Goal: Task Accomplishment & Management: Manage account settings

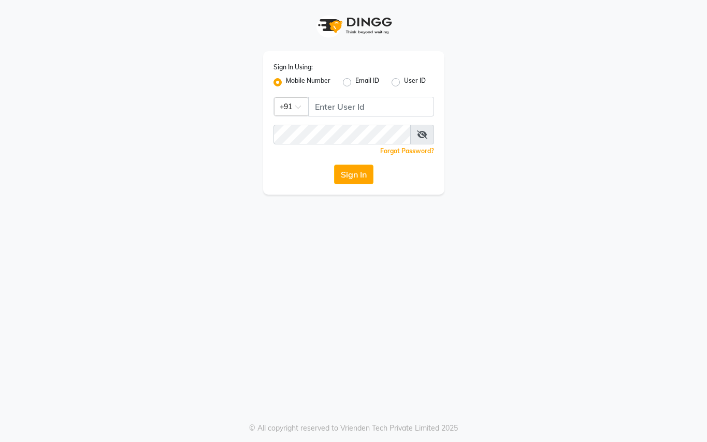
click at [342, 104] on input "Username" at bounding box center [371, 107] width 126 height 20
type input "76269672781"
click at [359, 169] on button "Sign In" at bounding box center [353, 175] width 39 height 20
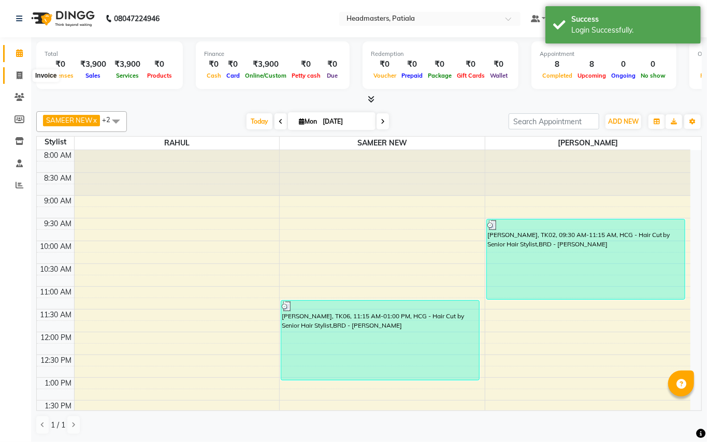
click at [22, 71] on icon at bounding box center [20, 75] width 6 height 8
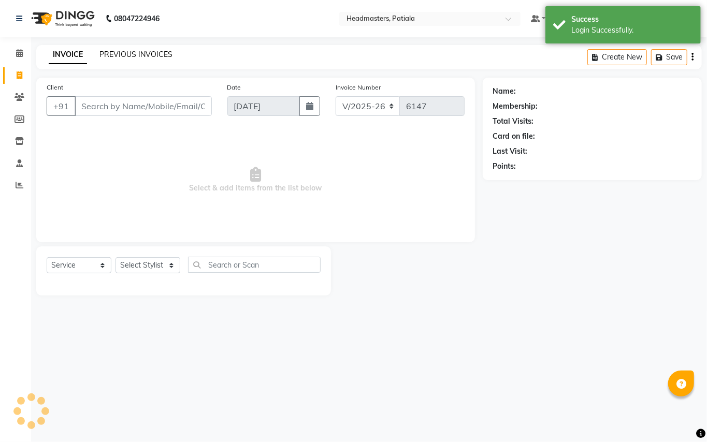
click at [166, 51] on link "PREVIOUS INVOICES" at bounding box center [135, 54] width 73 height 9
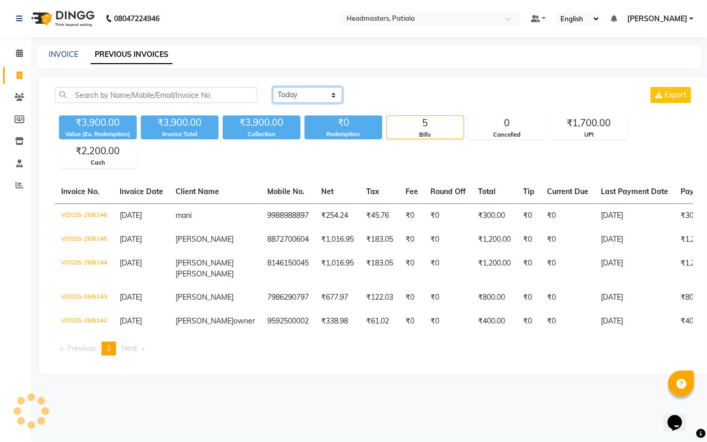
click at [303, 90] on select "[DATE] [DATE] Custom Range" at bounding box center [307, 95] width 69 height 16
select select "[DATE]"
click at [273, 87] on select "[DATE] [DATE] Custom Range" at bounding box center [307, 95] width 69 height 16
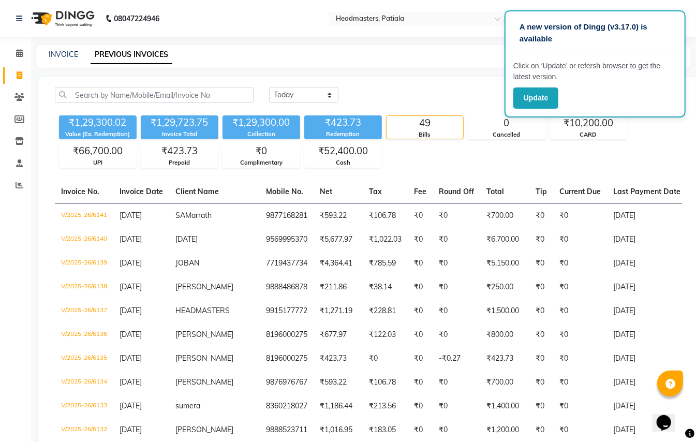
click at [411, 152] on div "₹1,29,300.02 Value (Ex. Redemption) ₹1,29,723.75 Invoice Total ₹1,29,300.00 Col…" at bounding box center [369, 139] width 628 height 56
click at [429, 167] on div "₹1,29,300.02 Value (Ex. Redemption) ₹1,29,723.75 Invoice Total ₹1,29,300.00 Col…" at bounding box center [369, 139] width 628 height 56
